Goal: Check status: Check status

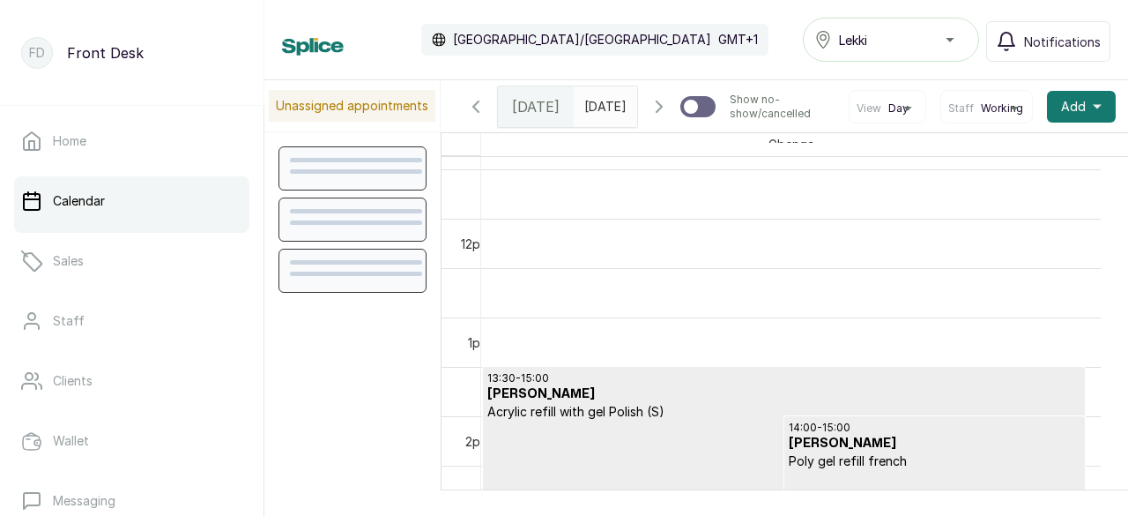
scroll to position [1211, 0]
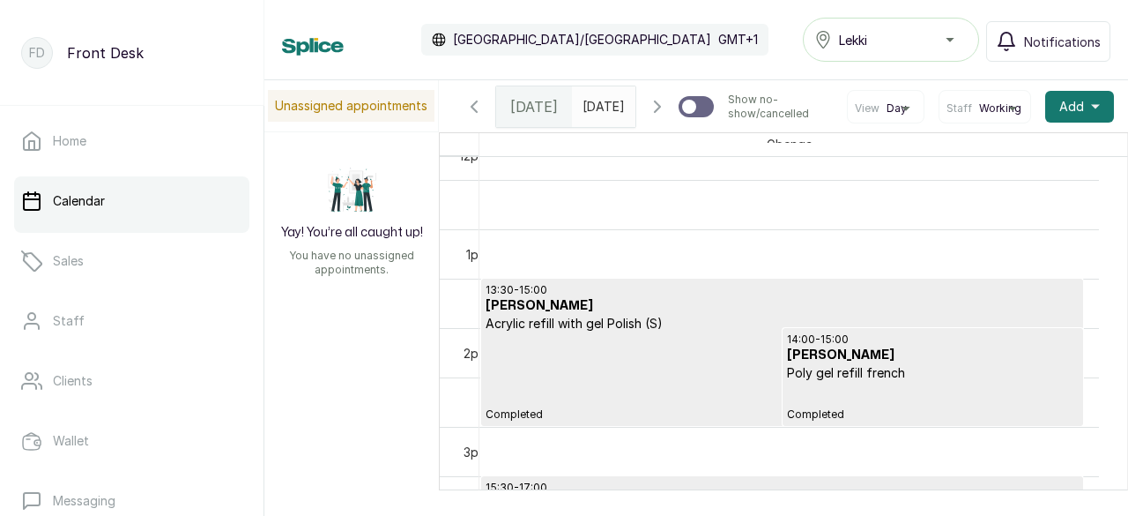
click at [655, 112] on icon "button" at bounding box center [657, 106] width 5 height 11
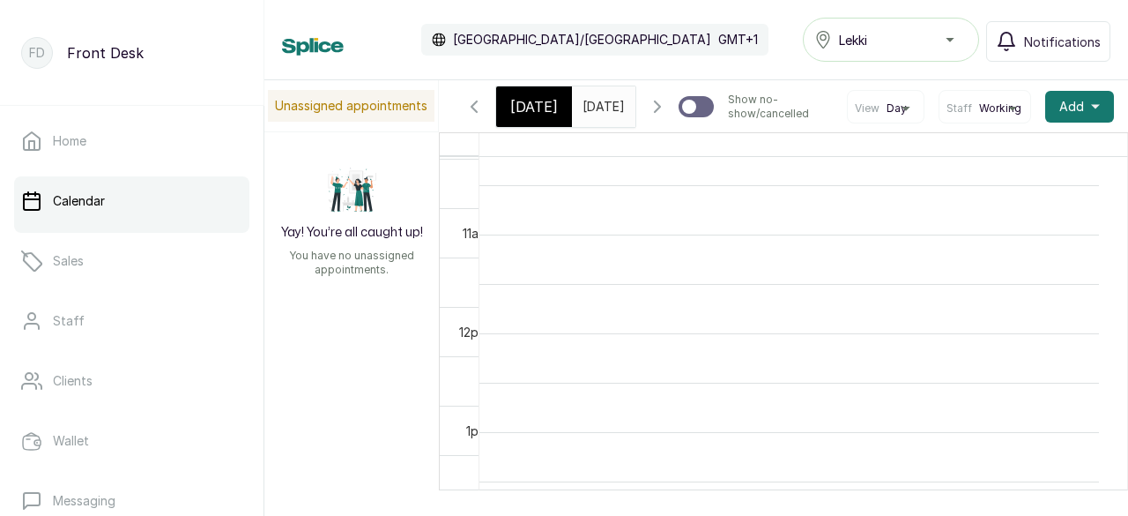
scroll to position [0, 0]
click at [702, 117] on div at bounding box center [696, 106] width 35 height 21
click at [679, 96] on input "Show no-show/cancelled" at bounding box center [678, 95] width 1 height 1
click at [679, 117] on div at bounding box center [696, 106] width 35 height 21
click at [678, 96] on input "Show no-show/cancelled" at bounding box center [678, 95] width 1 height 1
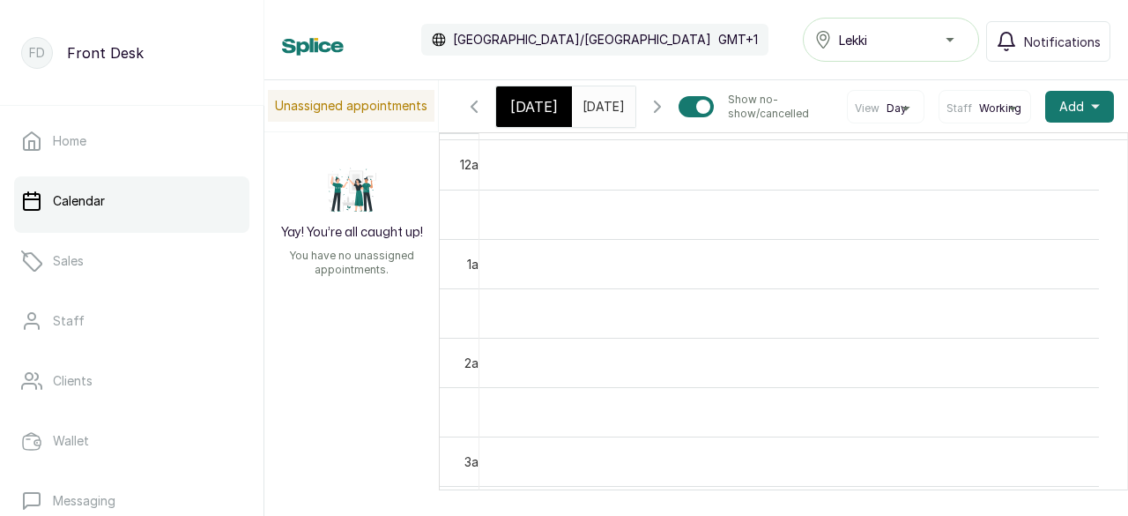
checkbox input "false"
click at [1046, 49] on span "Notifications" at bounding box center [1062, 42] width 77 height 19
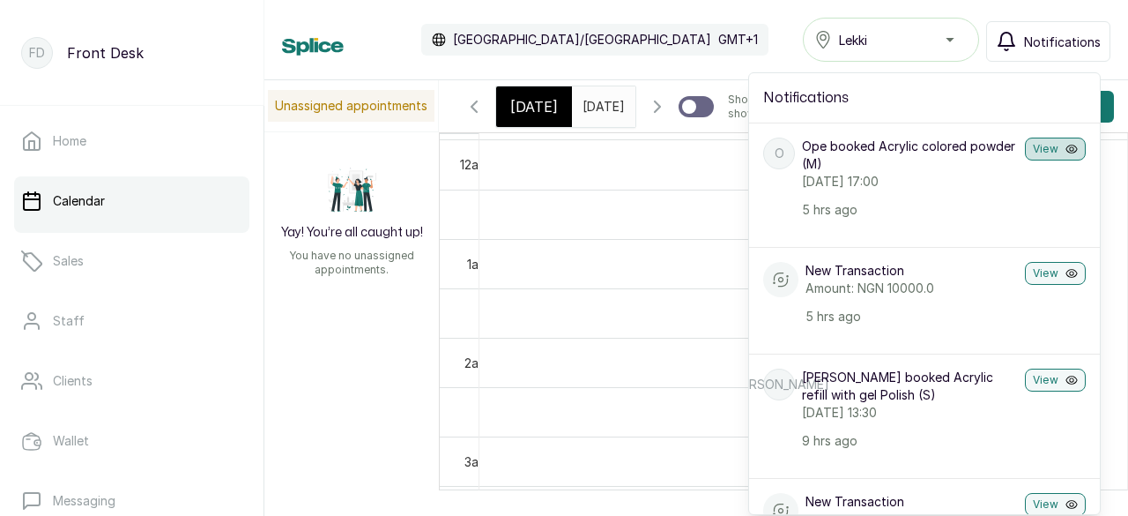
click at [1037, 148] on button "View" at bounding box center [1055, 149] width 61 height 23
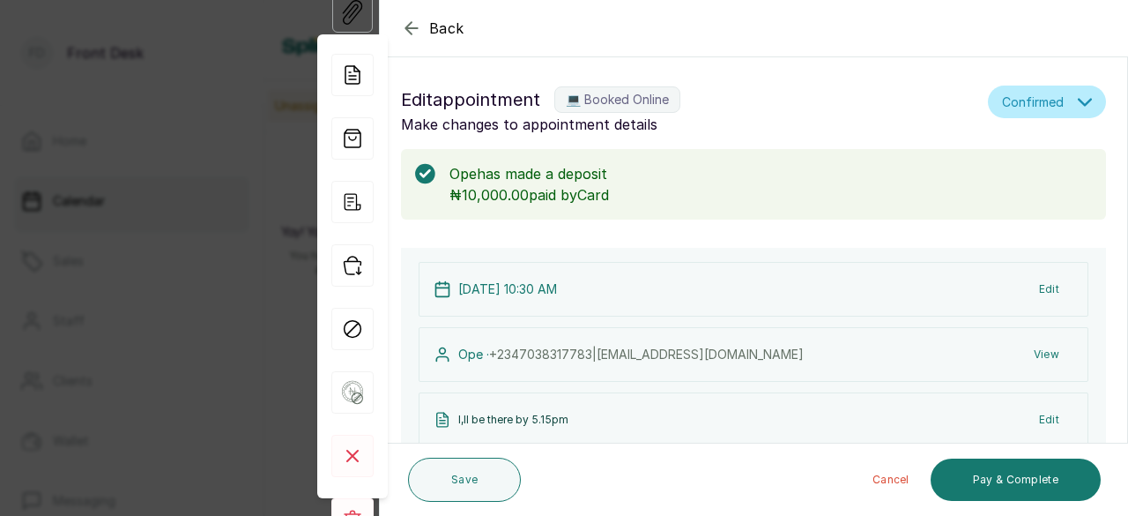
click at [413, 26] on icon "button" at bounding box center [411, 28] width 21 height 21
